Goal: Information Seeking & Learning: Learn about a topic

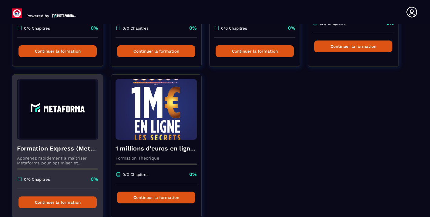
scroll to position [153, 0]
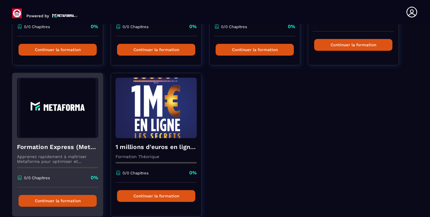
click at [57, 151] on h4 "Formation Express (Metaforma)" at bounding box center [57, 147] width 81 height 8
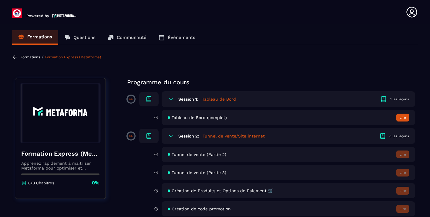
click at [211, 100] on h5 "Tableau de Bord" at bounding box center [219, 99] width 34 height 6
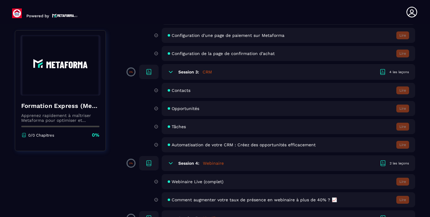
scroll to position [14, 0]
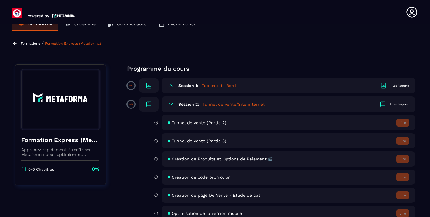
click at [170, 88] on icon at bounding box center [171, 86] width 6 height 6
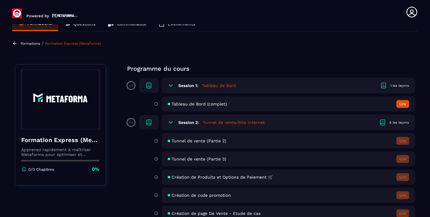
click at [403, 104] on button "Lire" at bounding box center [402, 104] width 13 height 8
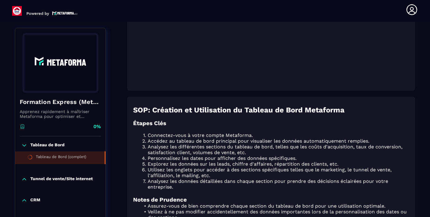
scroll to position [348, 0]
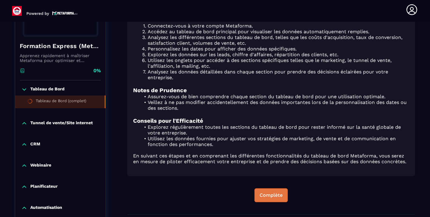
click at [267, 197] on div "Complète" at bounding box center [270, 196] width 23 height 6
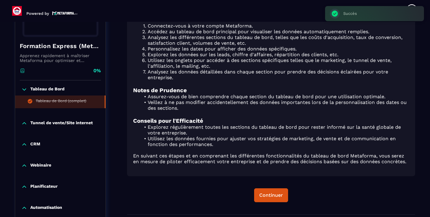
click at [65, 121] on p "Tunnel de vente/Site internet" at bounding box center [61, 124] width 62 height 6
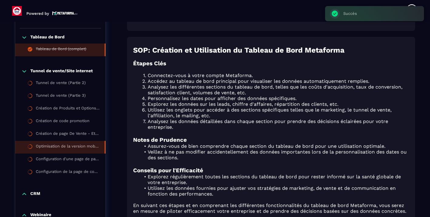
scroll to position [298, 0]
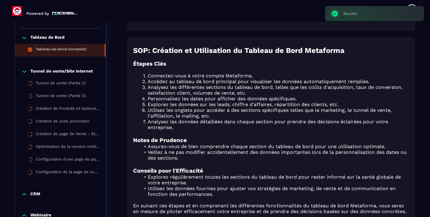
click at [67, 71] on p "Tunnel de vente/Site internet" at bounding box center [61, 72] width 62 height 6
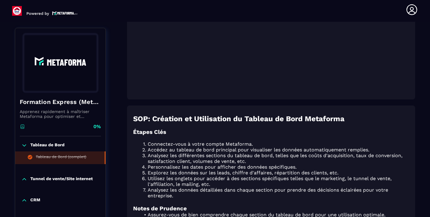
scroll to position [224, 0]
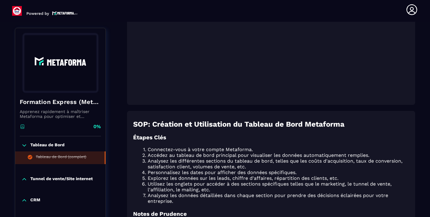
click at [51, 178] on p "Tunnel de vente/Site internet" at bounding box center [61, 180] width 62 height 6
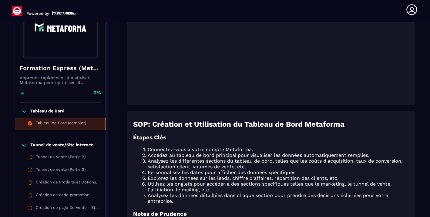
click at [52, 146] on p "Tunnel de vente/Site internet" at bounding box center [61, 146] width 62 height 6
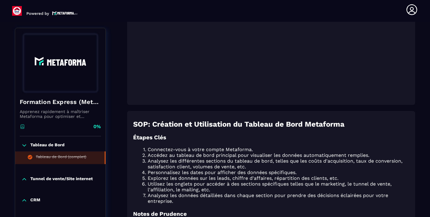
click at [43, 182] on p "Tunnel de vente/Site internet" at bounding box center [61, 180] width 62 height 6
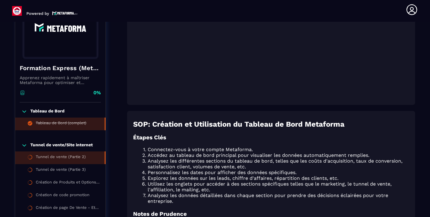
click at [46, 159] on div "Tunnel de vente (Partie 2)" at bounding box center [61, 158] width 50 height 7
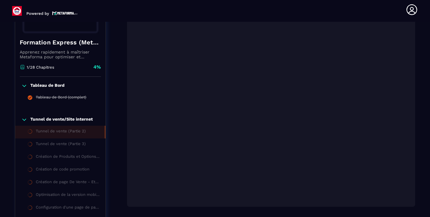
scroll to position [118, 0]
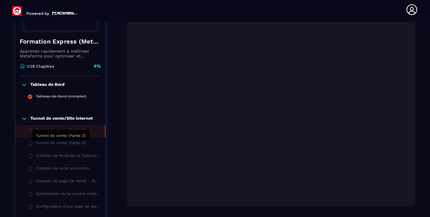
click at [59, 144] on div "Tunnel de vente (Partie 3)" at bounding box center [61, 144] width 50 height 7
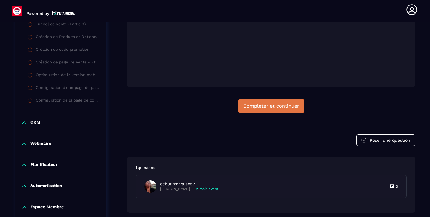
scroll to position [238, 0]
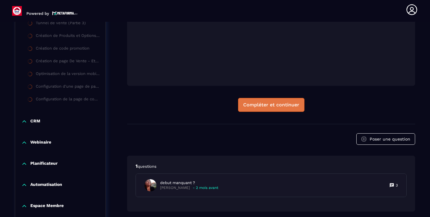
click at [257, 103] on div "Compléter et continuer" at bounding box center [271, 105] width 56 height 6
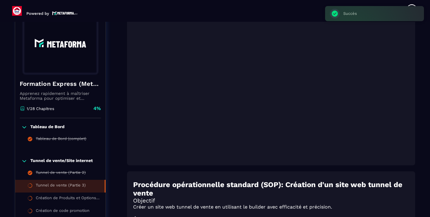
scroll to position [284, 0]
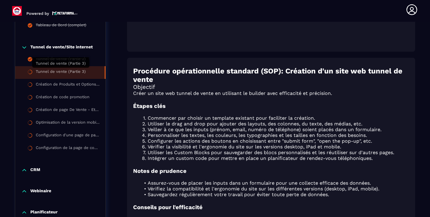
click at [64, 74] on div "Tunnel de vente (Partie 3)" at bounding box center [61, 72] width 50 height 7
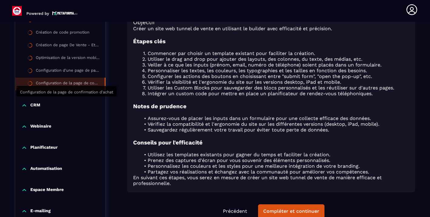
scroll to position [371, 0]
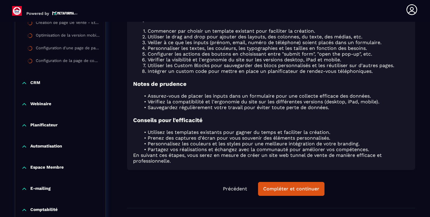
click at [34, 104] on p "Webinaire" at bounding box center [40, 104] width 21 height 6
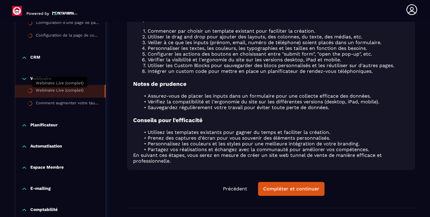
click at [53, 91] on div "Webinaire Live (complet)" at bounding box center [60, 91] width 48 height 7
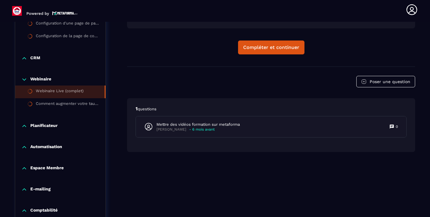
scroll to position [338, 0]
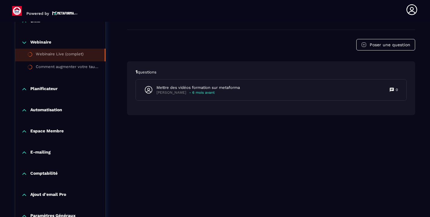
click at [57, 111] on p "Automatisation" at bounding box center [46, 111] width 32 height 6
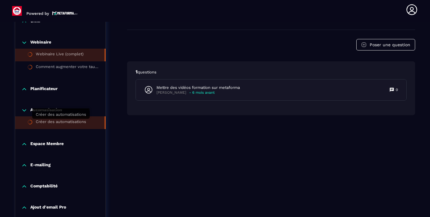
click at [58, 122] on div "Créer des automatisations" at bounding box center [61, 123] width 50 height 7
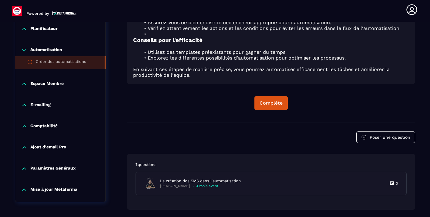
scroll to position [437, 0]
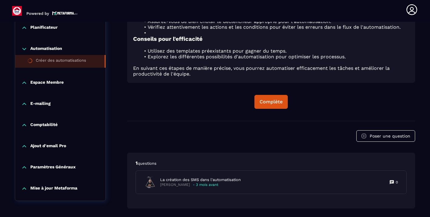
click at [36, 148] on p "Ajout d'email Pro" at bounding box center [48, 147] width 36 height 6
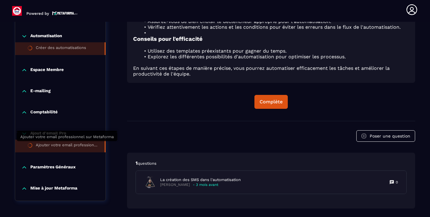
click at [67, 148] on div "Ajouter votre email professionnel sur Metaforma" at bounding box center [67, 146] width 63 height 7
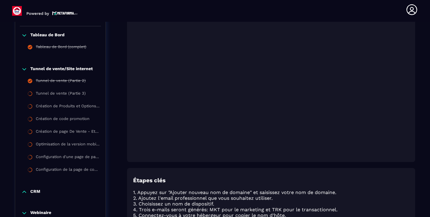
scroll to position [130, 0]
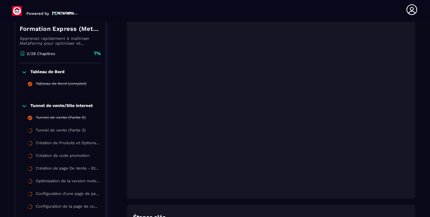
click at [25, 73] on icon at bounding box center [24, 72] width 6 height 6
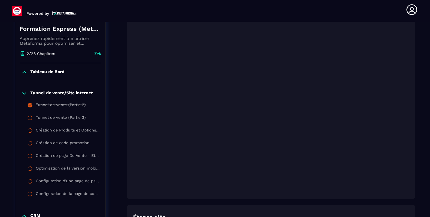
click at [25, 92] on icon at bounding box center [24, 94] width 6 height 6
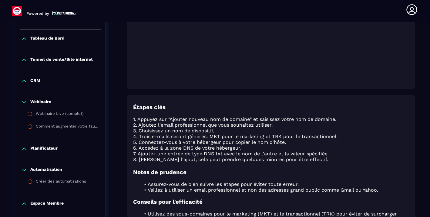
scroll to position [324, 0]
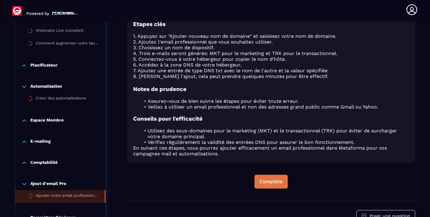
click at [276, 184] on div "Complète" at bounding box center [270, 182] width 23 height 6
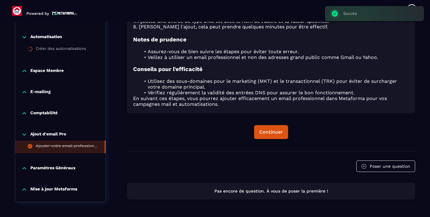
scroll to position [396, 0]
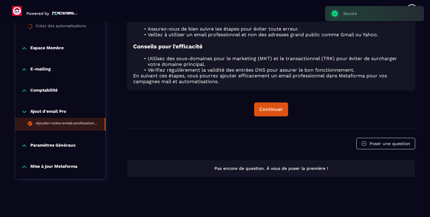
click at [25, 145] on icon at bounding box center [24, 146] width 4 height 2
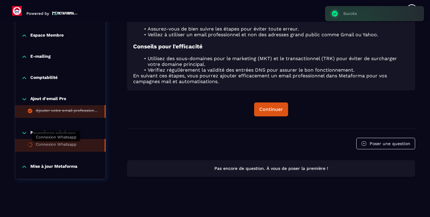
click at [50, 146] on div "Connexion Whatsapp" at bounding box center [56, 145] width 41 height 7
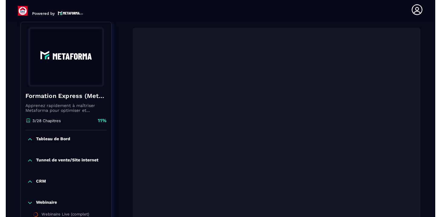
scroll to position [75, 0]
